Goal: Feedback & Contribution: Submit feedback/report problem

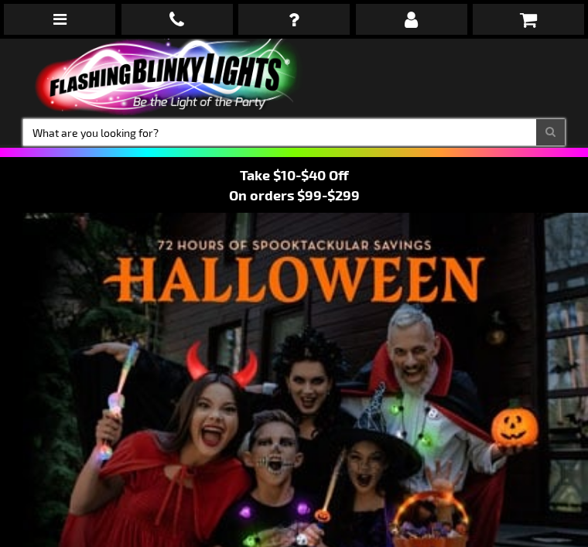
click at [93, 133] on input "Search" at bounding box center [294, 132] width 542 height 26
click at [86, 126] on input "Search" at bounding box center [294, 132] width 542 height 26
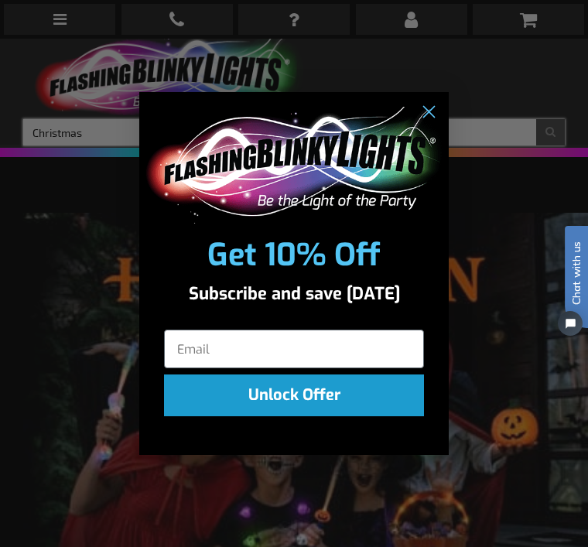
type input "Christmas"
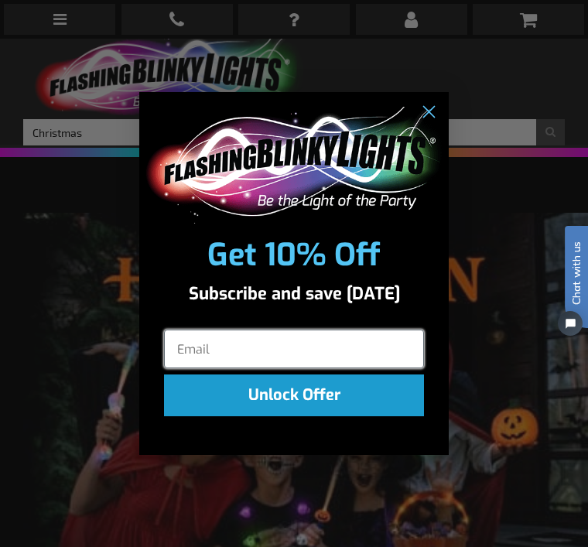
click input "Submit" at bounding box center [0, 0] width 0 height 0
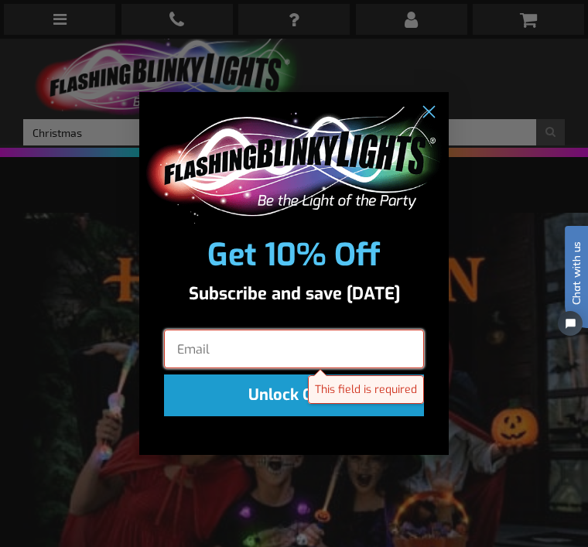
click at [204, 361] on input "Email" at bounding box center [294, 349] width 260 height 39
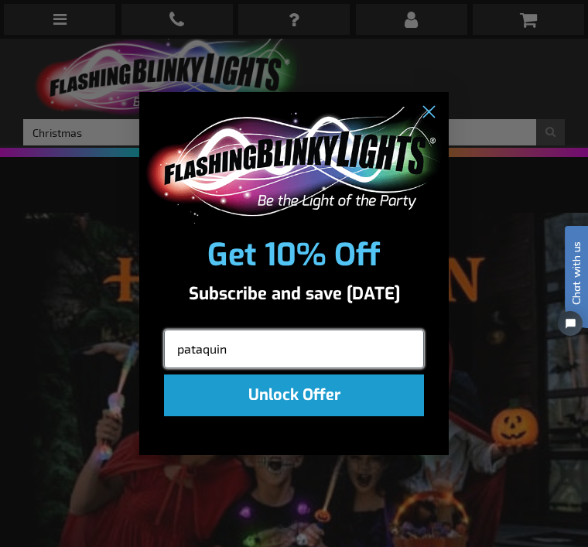
type input "pataquinn"
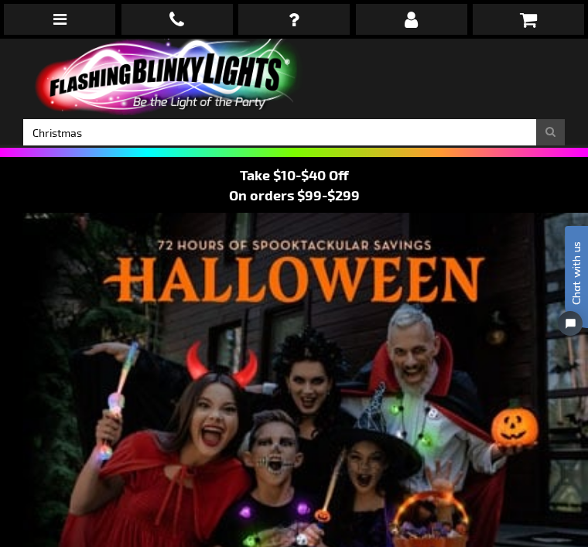
click at [540, 137] on button "Search" at bounding box center [550, 132] width 29 height 26
click at [556, 133] on button "Search" at bounding box center [550, 132] width 29 height 26
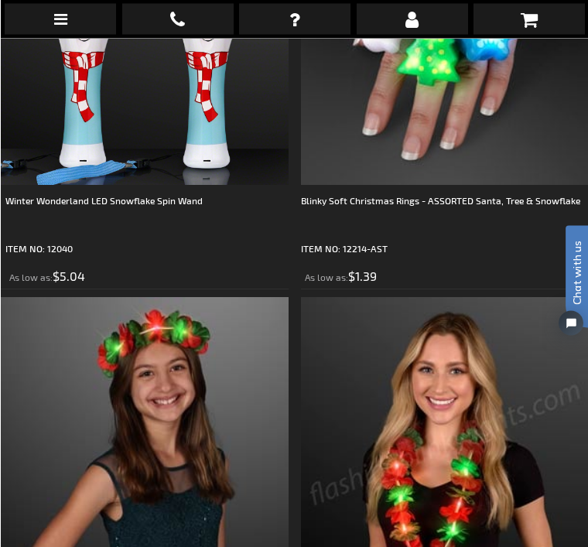
scroll to position [2479, 0]
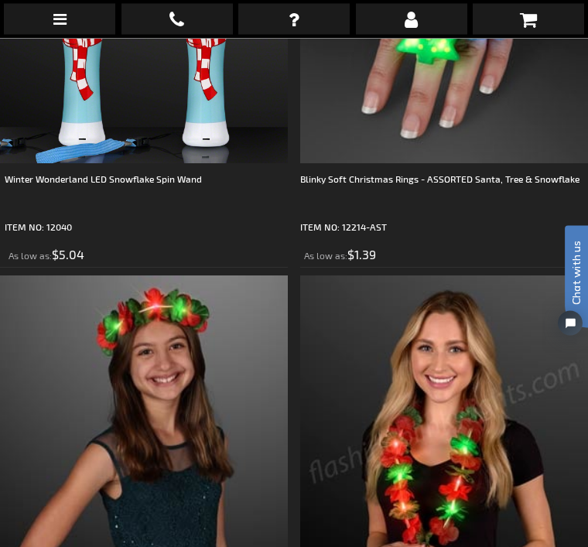
click at [431, 218] on div "Blinky Soft Christmas Rings - ASSORTED Santa, Tree & Snowflake" at bounding box center [444, 195] width 288 height 46
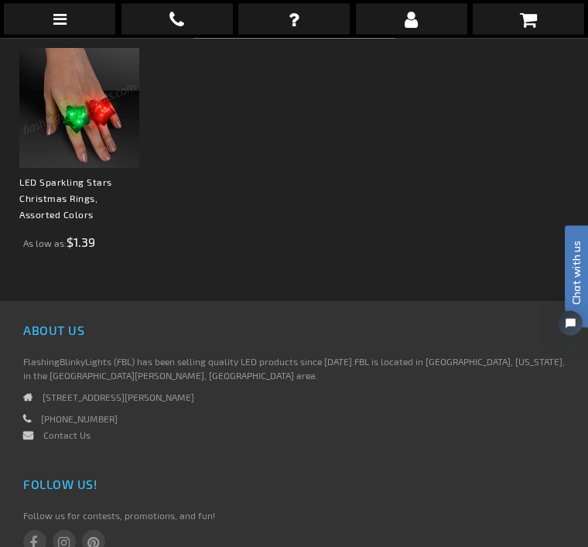
scroll to position [1857, 0]
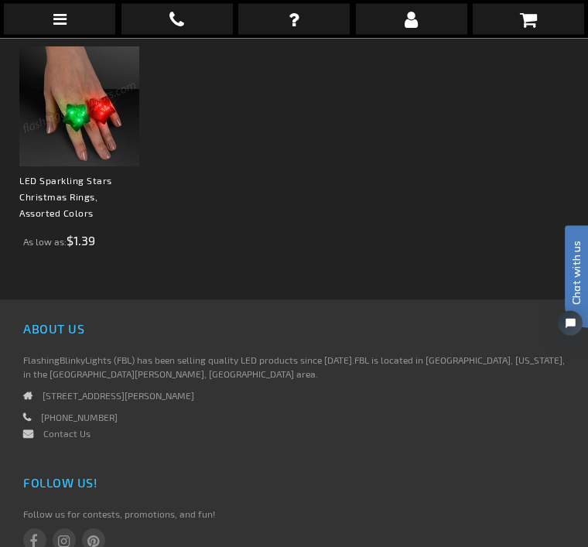
click at [74, 436] on link "Contact Us" at bounding box center [66, 434] width 47 height 11
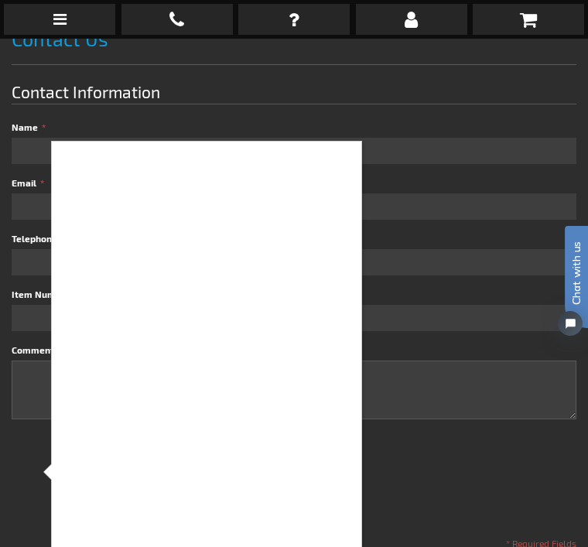
scroll to position [232, 0]
checkbox input "true"
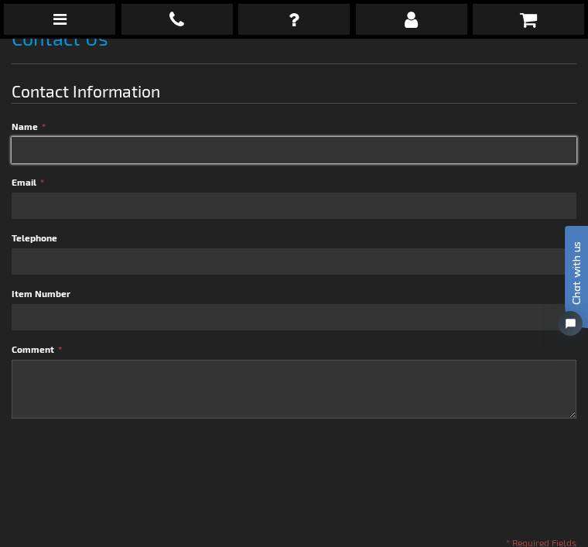
click at [43, 149] on input "Name" at bounding box center [294, 150] width 565 height 26
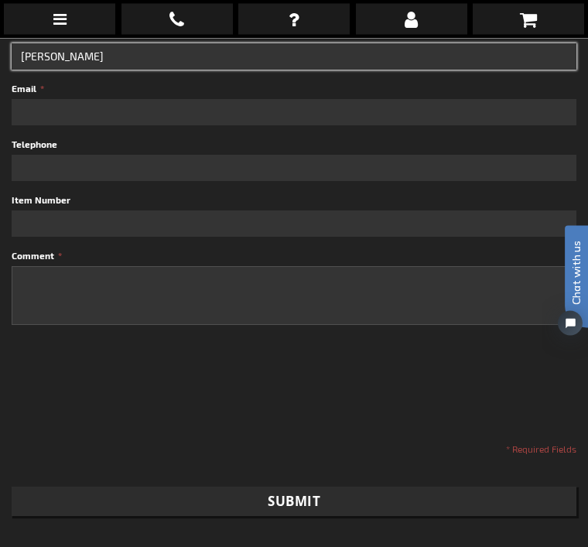
scroll to position [326, 0]
type input "P"
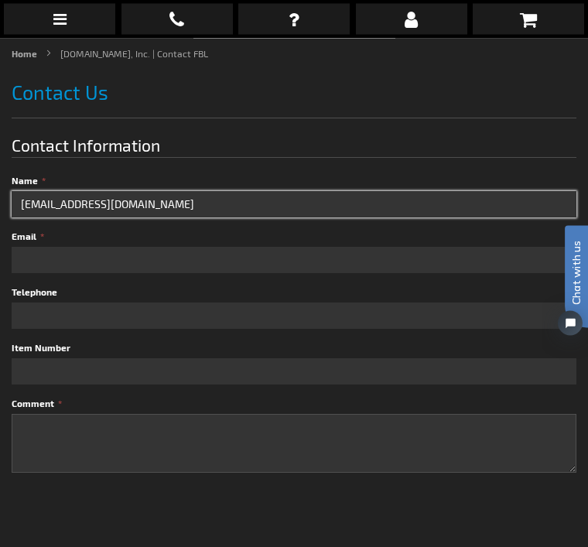
click at [152, 211] on input "Pataquinn@comcast.net" at bounding box center [294, 205] width 565 height 26
type input "P"
type input "Patricia Quinn"
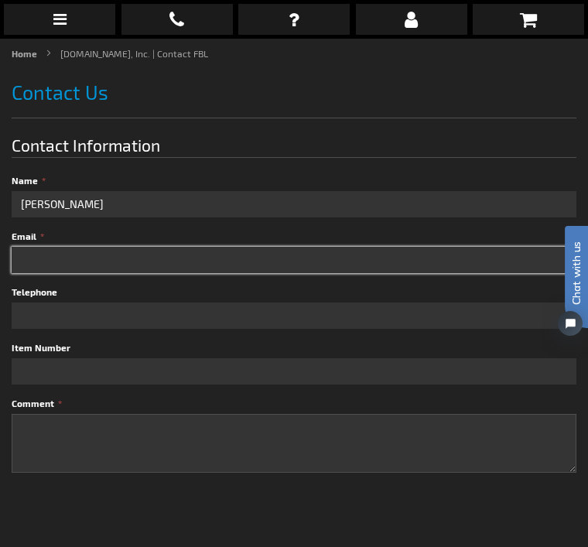
click at [53, 257] on input "Email" at bounding box center [294, 260] width 565 height 26
type input "pataquinn@comcast.net"
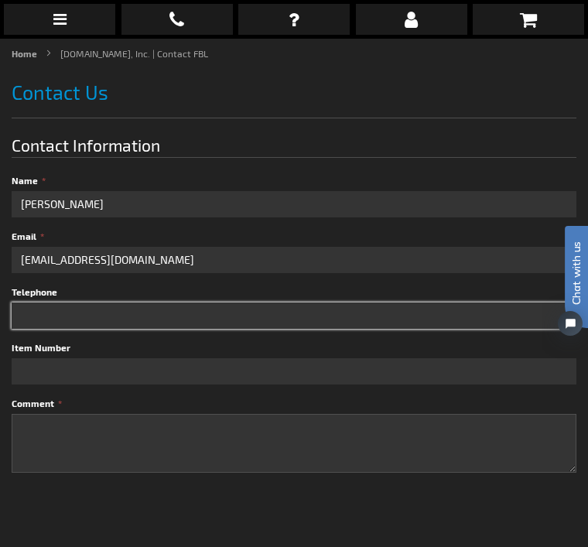
click at [43, 313] on input "Telephone" at bounding box center [294, 316] width 565 height 26
type input "6"
checkbox input "false"
type input "6178521608"
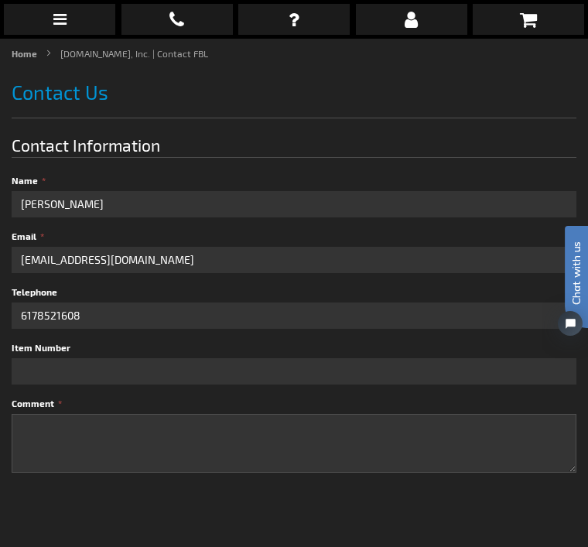
checkbox input "true"
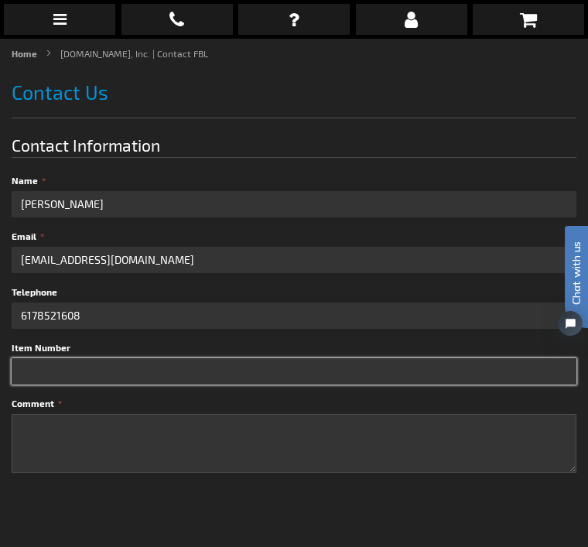
click at [47, 373] on input "Item Number" at bounding box center [294, 371] width 565 height 26
type input "1310114"
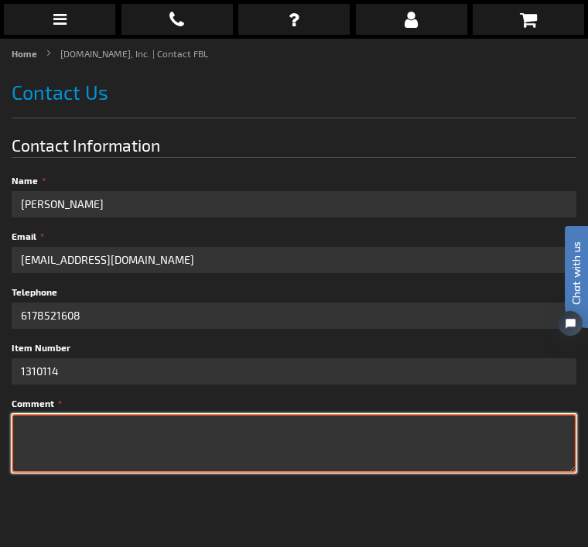
click at [36, 428] on textarea "Comment" at bounding box center [294, 443] width 565 height 59
type textarea "I received the re"
checkbox input "false"
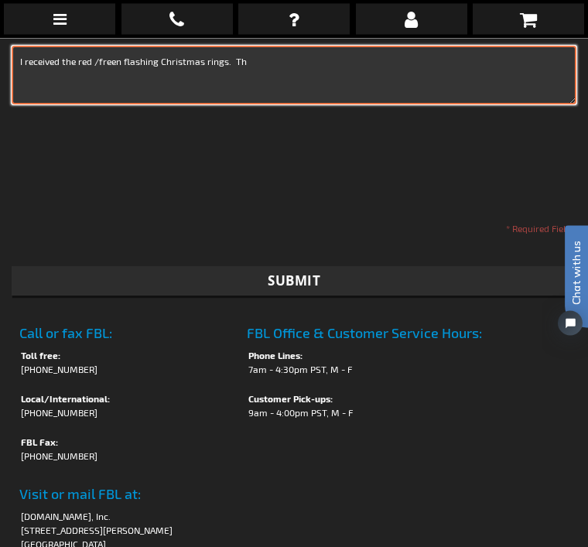
scroll to position [546, 0]
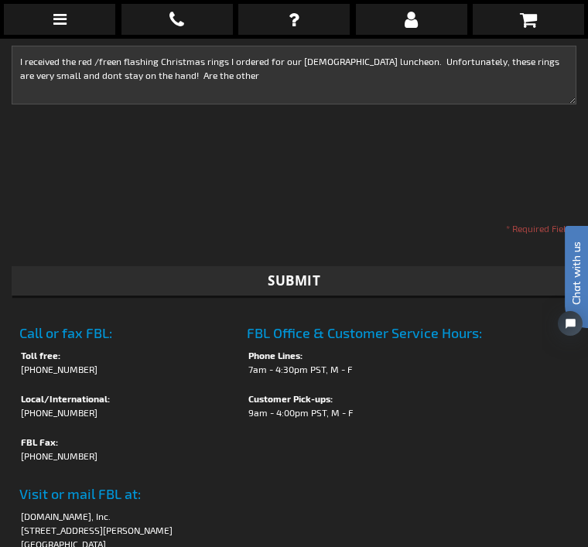
click at [149, 454] on li "(818) 753-8307" at bounding box center [126, 456] width 211 height 14
click at [15, 336] on td "Call or fax FBL: Toll free: (888) 755-9449 Local/International: (818) 753-8303 …" at bounding box center [126, 472] width 228 height 322
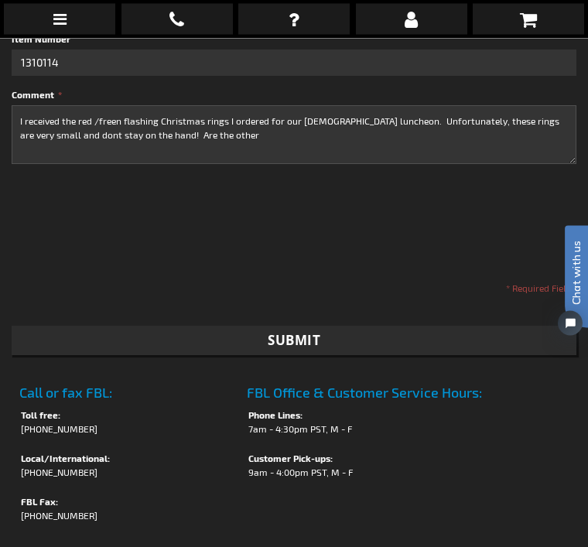
scroll to position [487, 0]
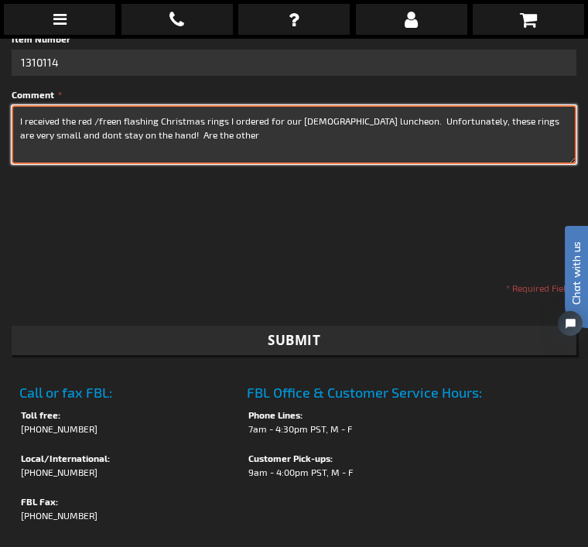
click at [198, 131] on textarea "I received the red /freen flashing Christmas rings I ordered for our ladies lun…" at bounding box center [294, 134] width 565 height 59
type textarea "I received the red /freen flashing Christmas rings I ordered for our ladies lun…"
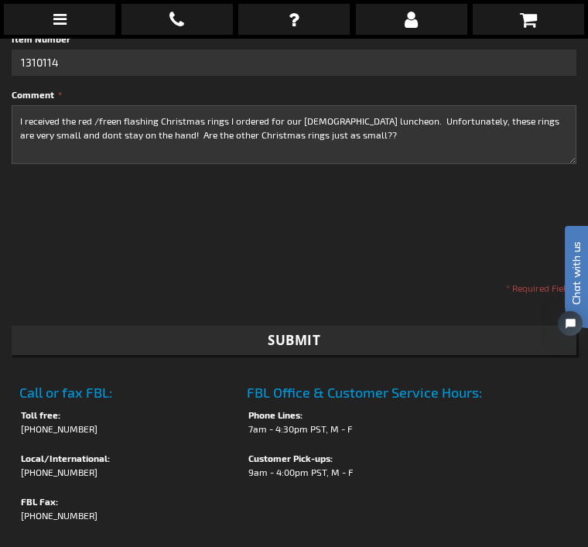
checkbox input "true"
click at [345, 332] on button "Submit" at bounding box center [294, 340] width 565 height 29
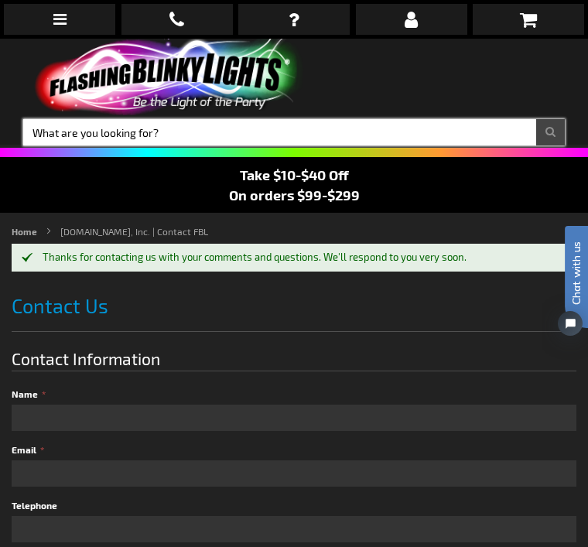
click at [73, 125] on input "Search" at bounding box center [294, 132] width 542 height 26
type input "Christmas"
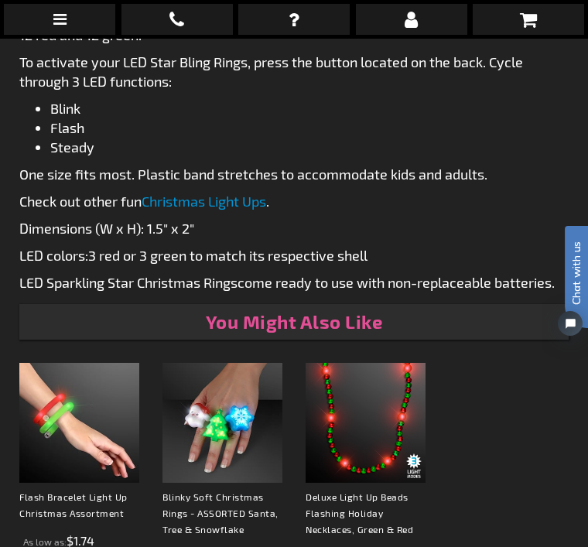
scroll to position [1385, 0]
click at [263, 197] on link "Christmas Light Ups" at bounding box center [204, 201] width 125 height 17
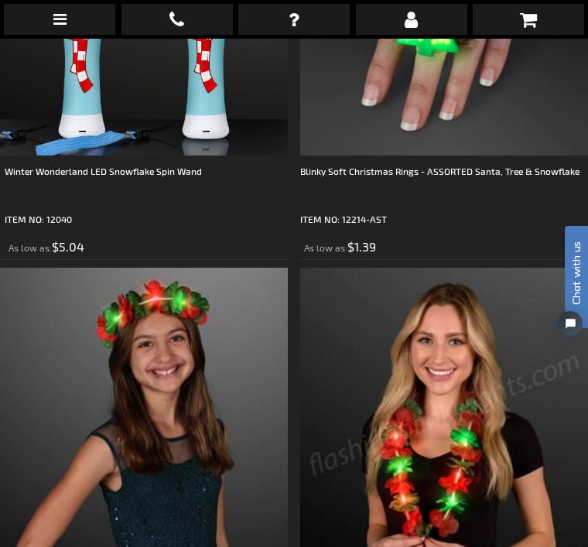
scroll to position [2490, 0]
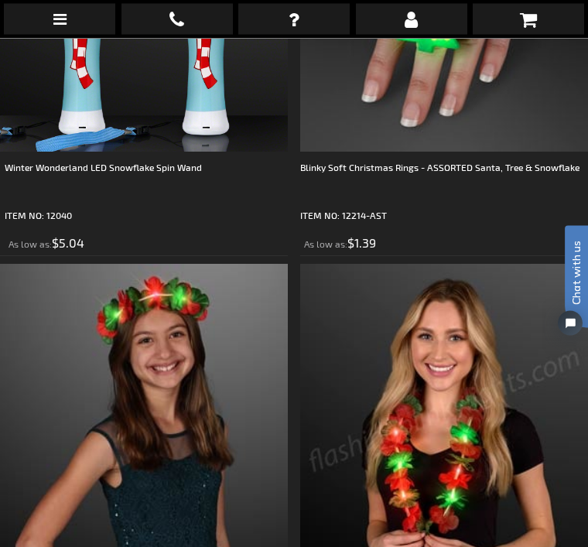
click at [472, 207] on div "Blinky Soft Christmas Rings - ASSORTED Santa, Tree & Snowflake" at bounding box center [444, 183] width 288 height 46
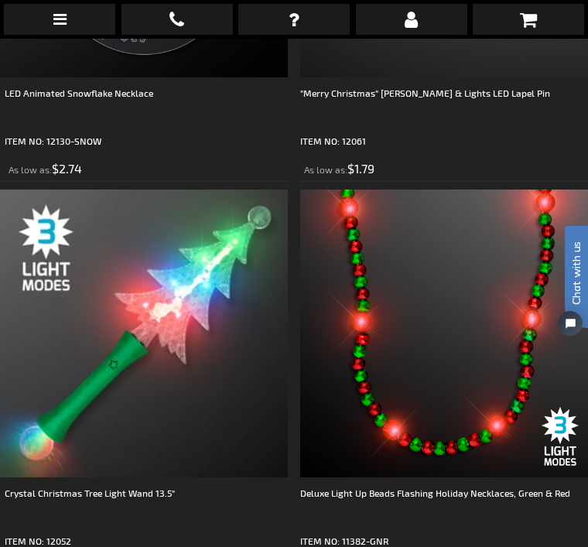
scroll to position [10173, 0]
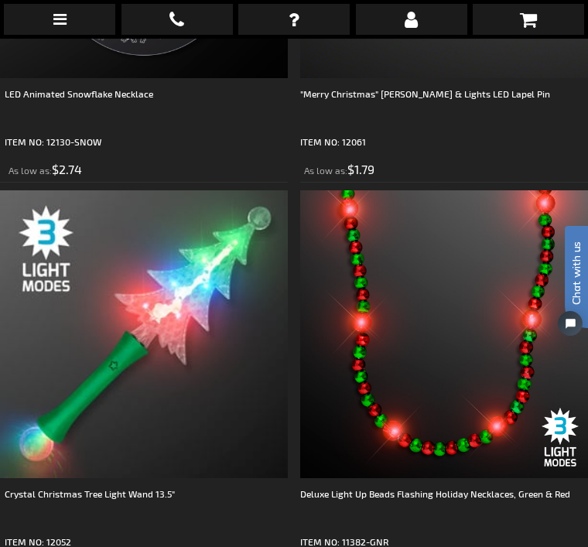
click at [478, 132] on div ""Merry Christmas" [PERSON_NAME] & Lights LED Lapel Pin" at bounding box center [444, 109] width 288 height 46
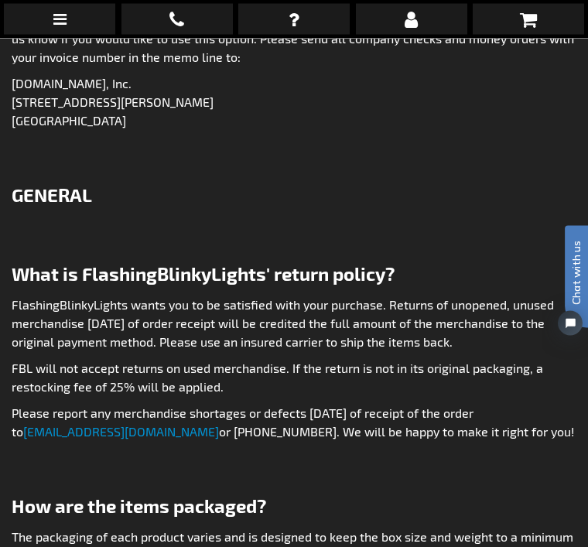
scroll to position [2489, 0]
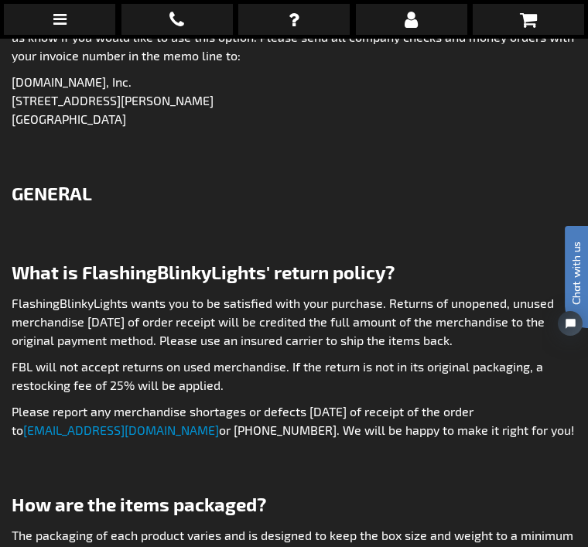
click at [85, 423] on link "returns@fbl.bz" at bounding box center [121, 430] width 196 height 15
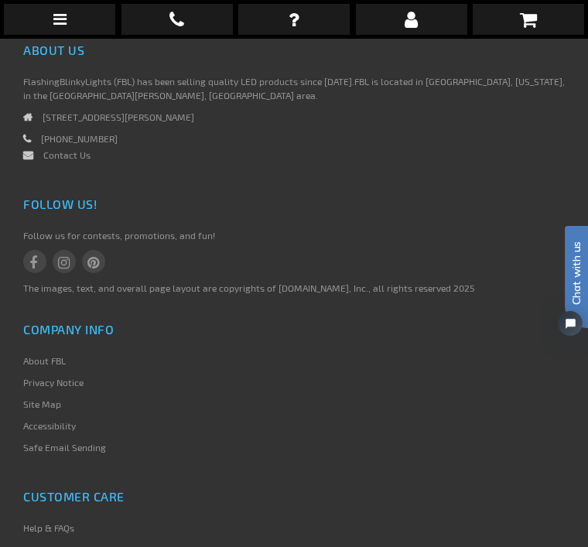
scroll to position [5225, 0]
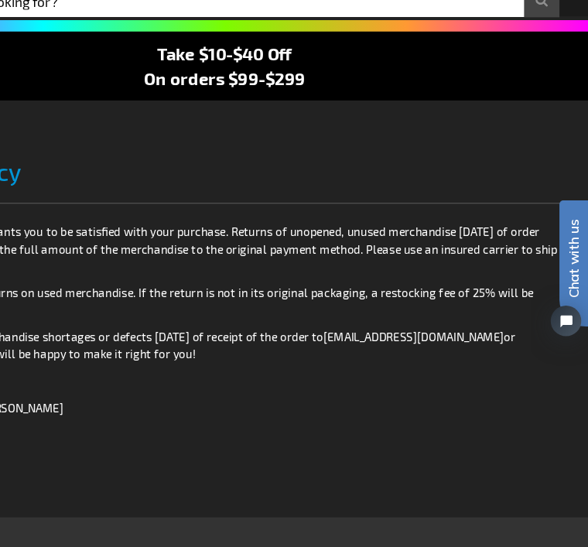
scroll to position [94, 0]
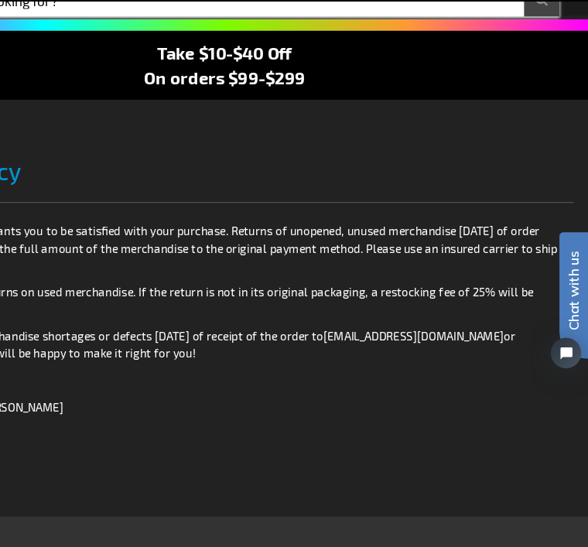
click at [139, 25] on input "Search" at bounding box center [294, 38] width 542 height 26
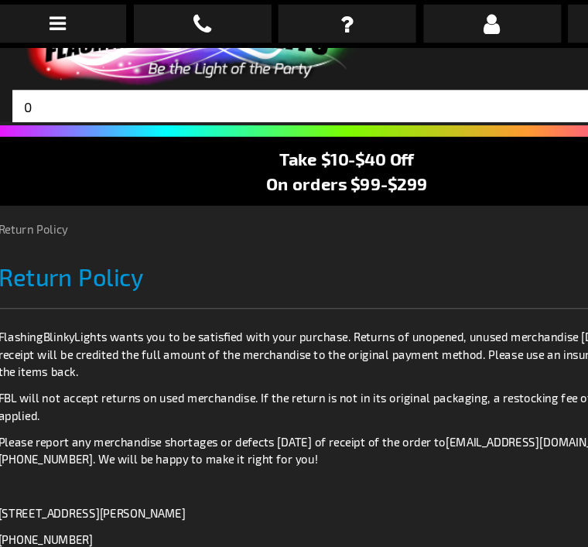
scroll to position [0, 0]
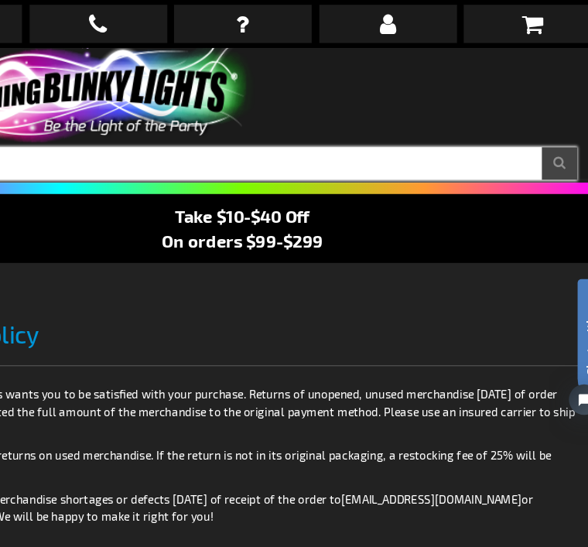
type input "0"
